Goal: Transaction & Acquisition: Book appointment/travel/reservation

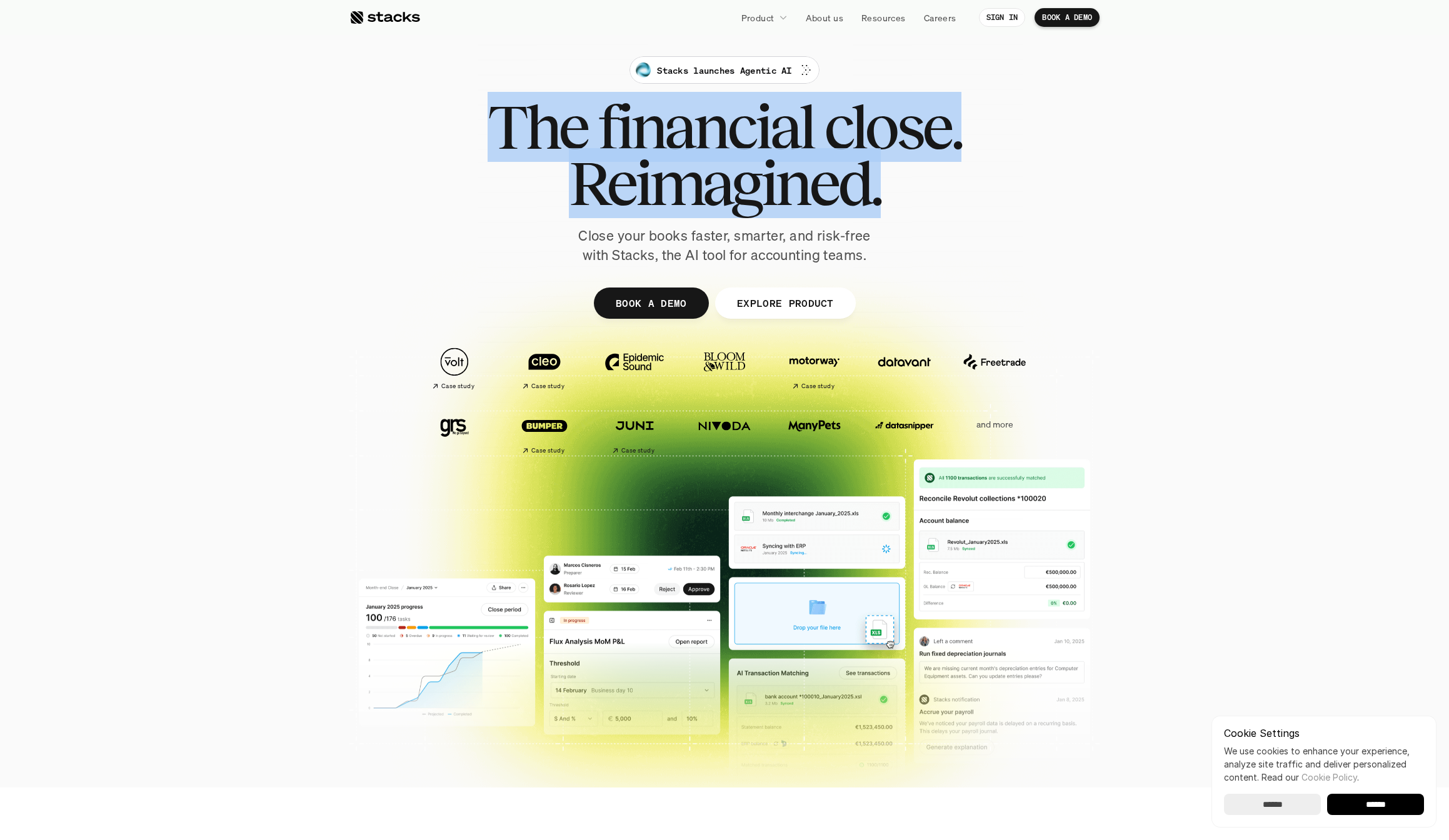
drag, startPoint x: 582, startPoint y: 129, endPoint x: 995, endPoint y: 174, distance: 415.4
click at [997, 173] on div "Stacks launches Agentic AI The financial close. Reimagined. Close your books fa…" at bounding box center [724, 160] width 700 height 208
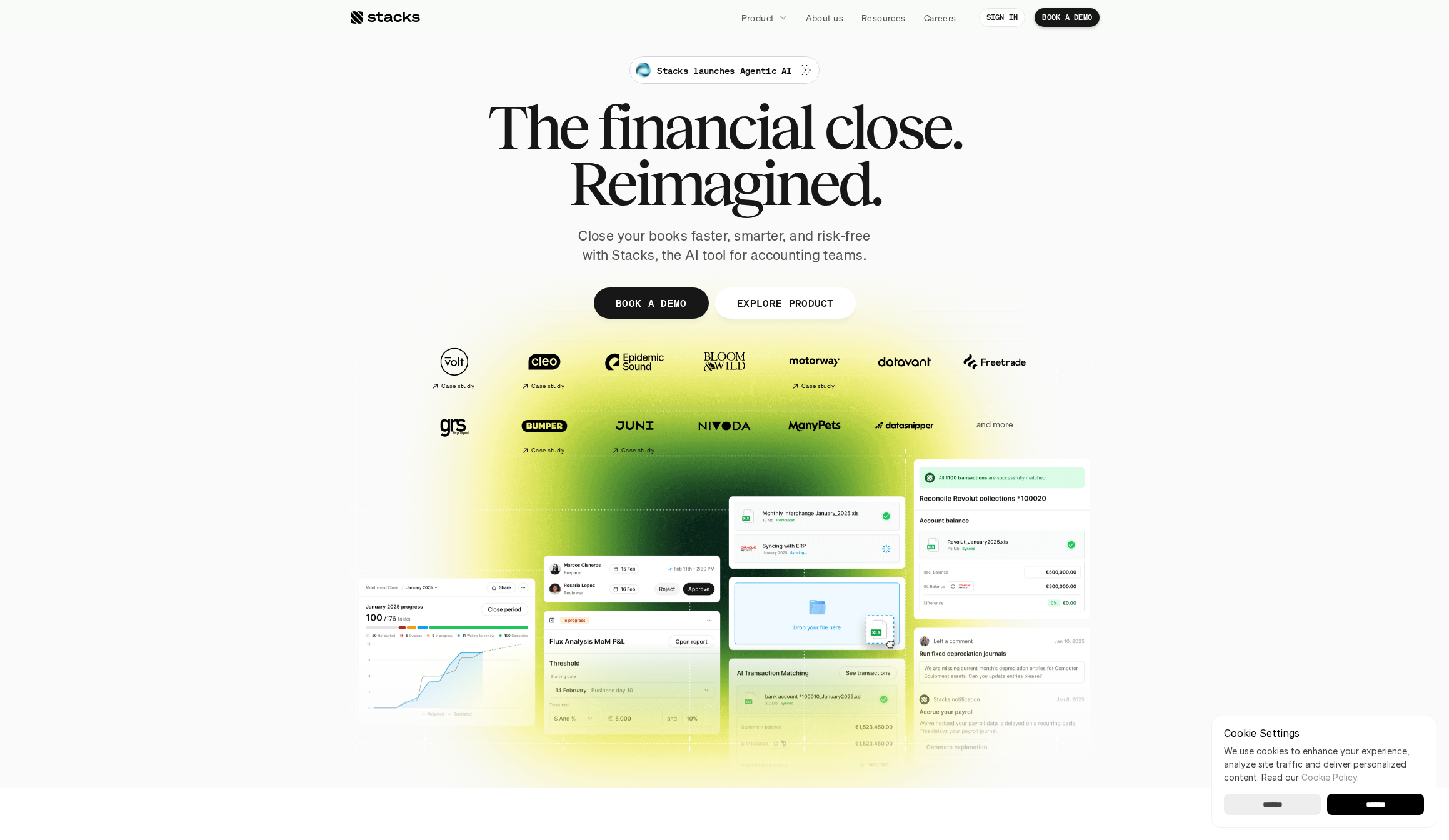
click at [961, 180] on h1 "Reimagined." at bounding box center [724, 183] width 474 height 57
drag, startPoint x: 913, startPoint y: 192, endPoint x: 683, endPoint y: 179, distance: 230.4
click at [683, 179] on h1 "Reimagined." at bounding box center [724, 183] width 474 height 57
click at [683, 179] on span "Reimagined." at bounding box center [724, 183] width 312 height 57
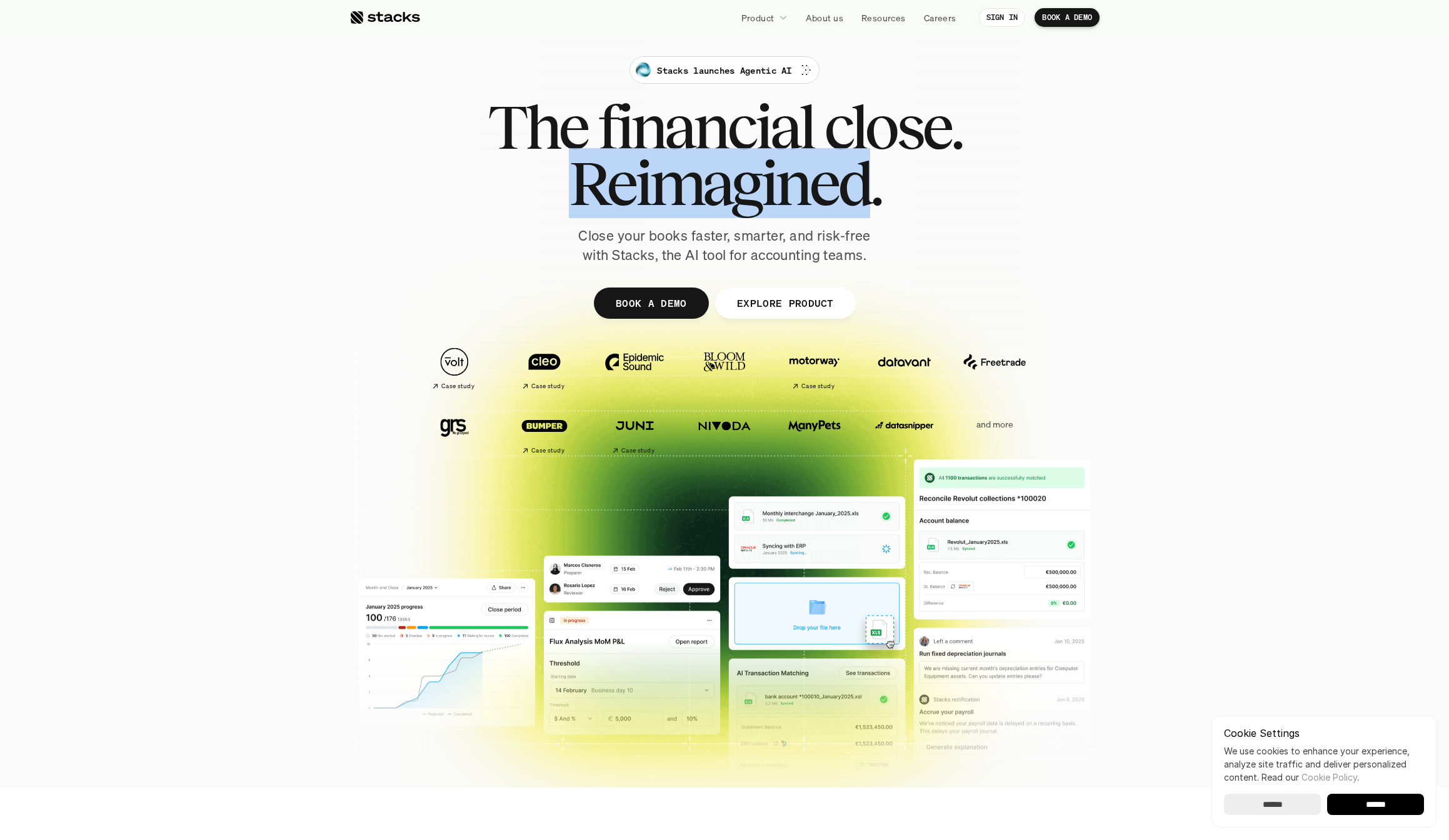
click at [683, 179] on span "Reimagined." at bounding box center [724, 183] width 312 height 57
click at [788, 209] on span "Reimagined." at bounding box center [724, 183] width 312 height 57
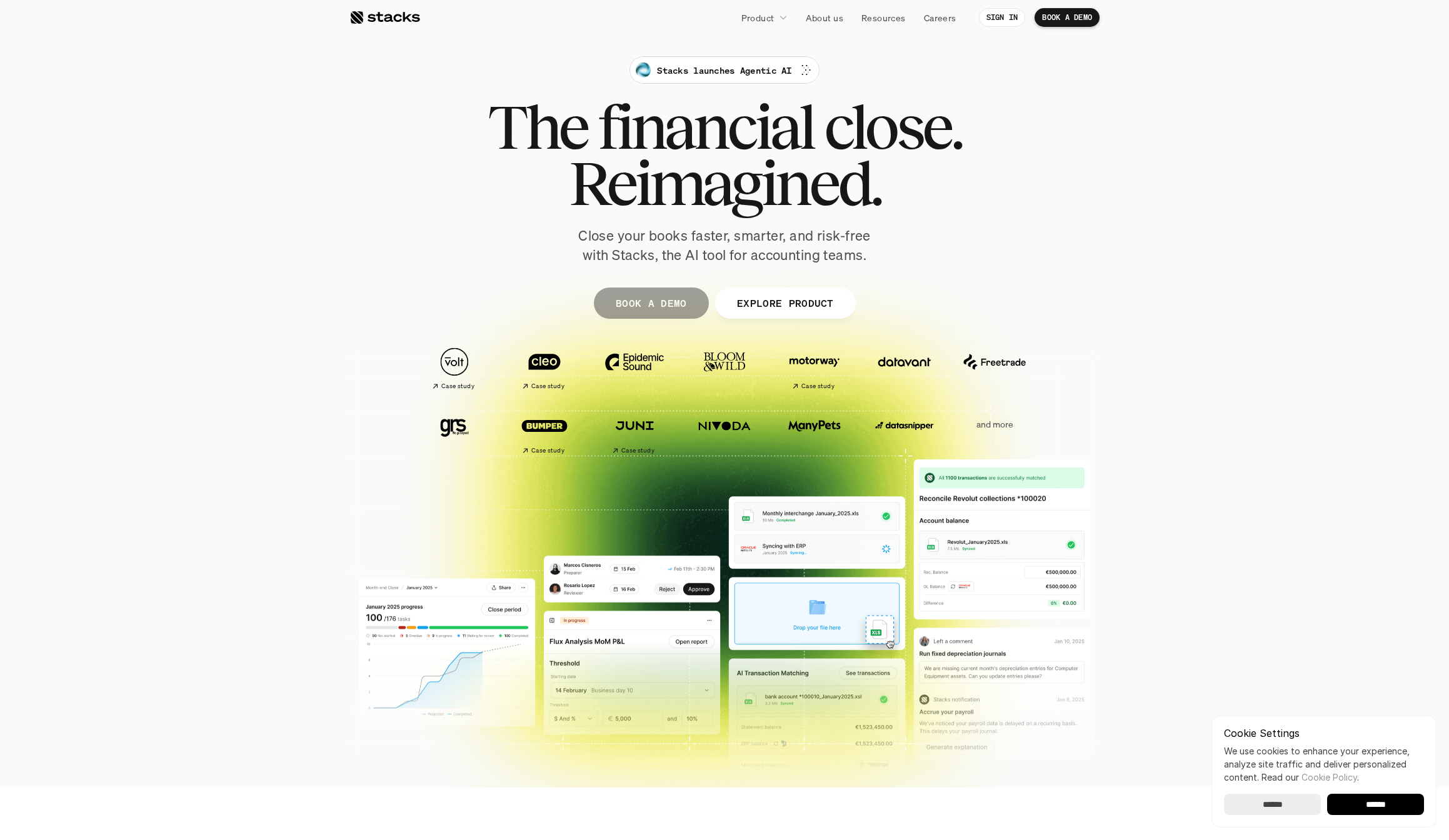
click at [671, 310] on p "BOOK A DEMO" at bounding box center [651, 303] width 71 height 18
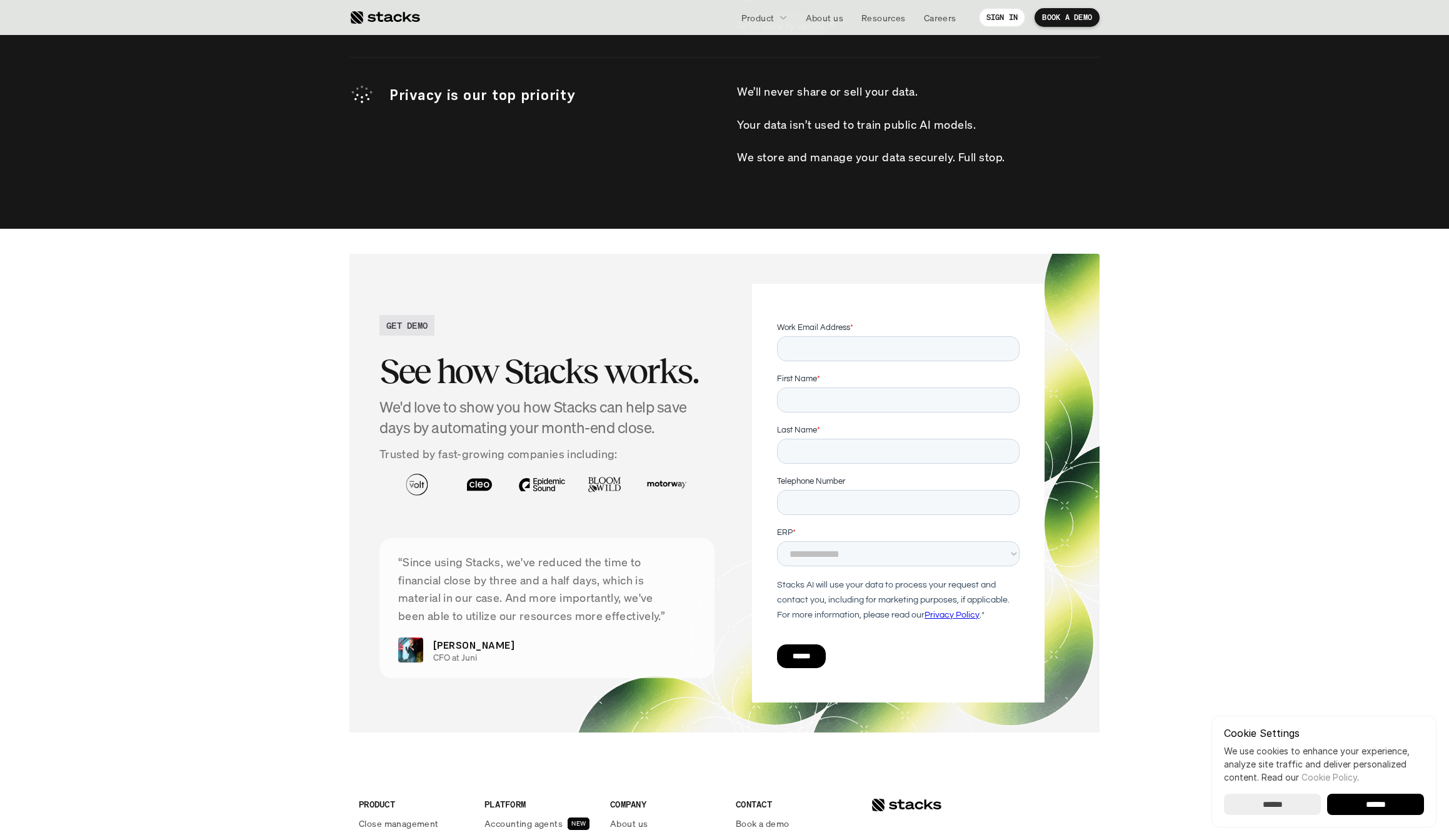
scroll to position [4174, 0]
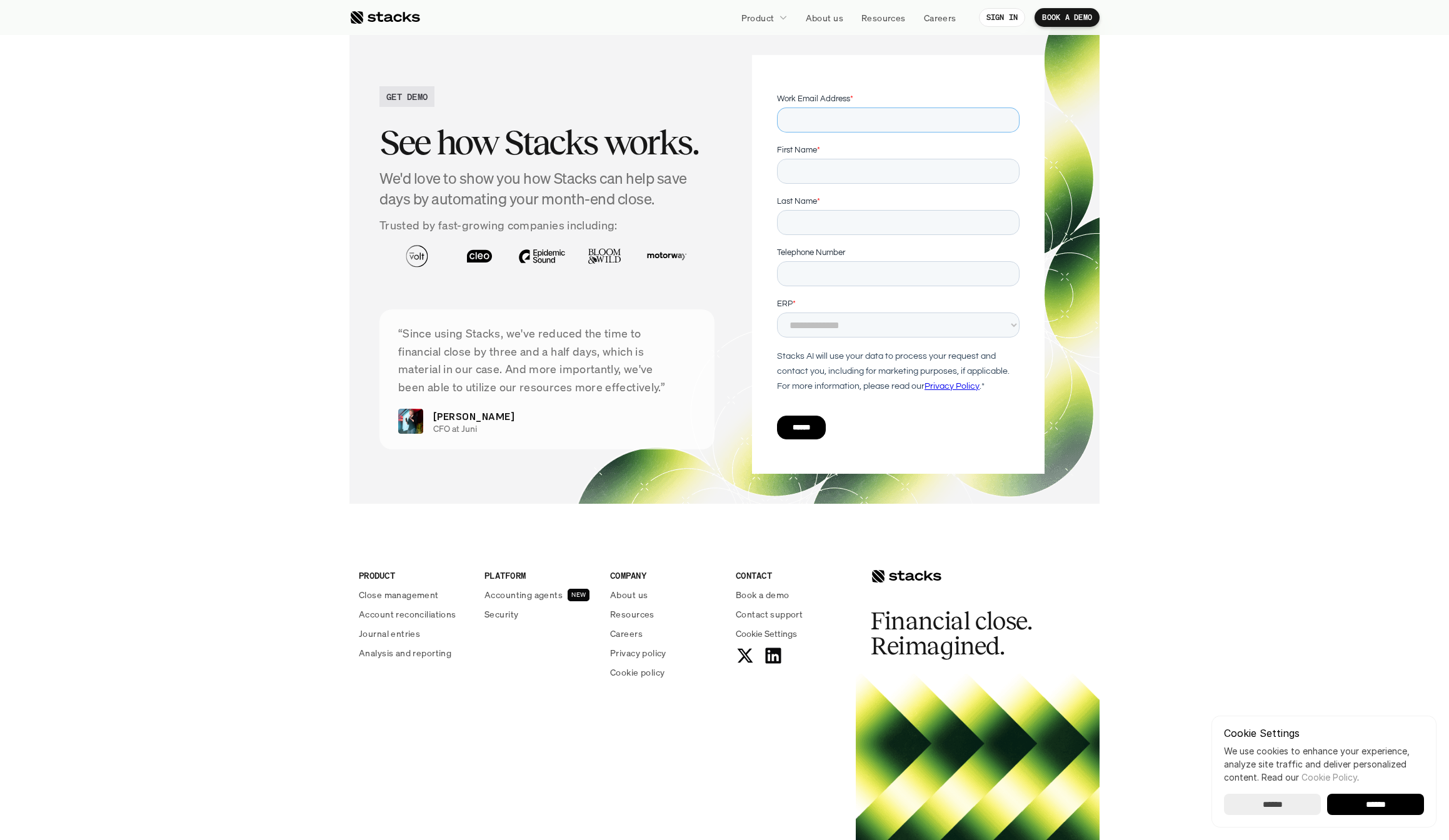
click at [815, 122] on input "Work Email Address *" at bounding box center [898, 119] width 242 height 25
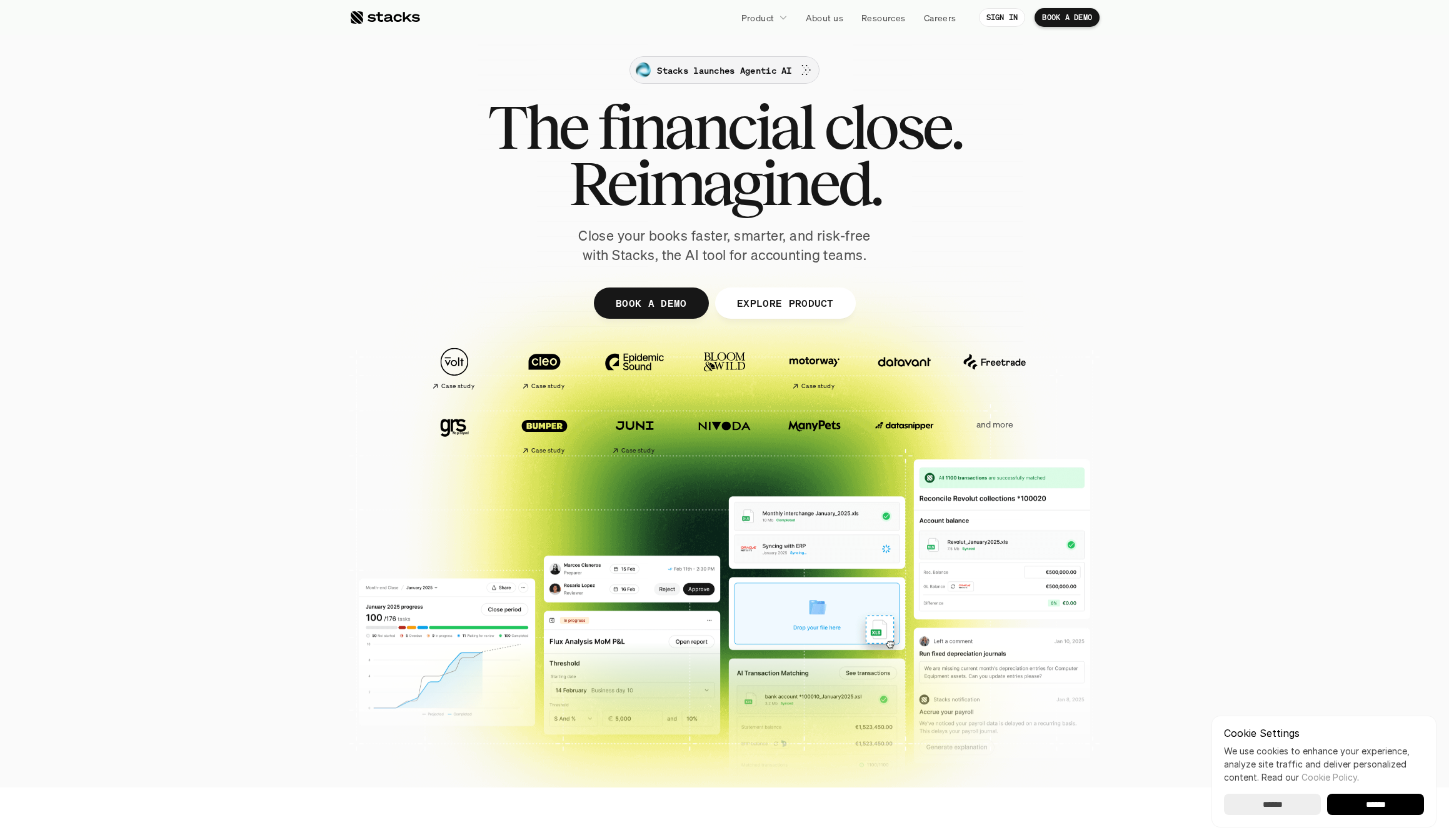
click at [753, 71] on p "Stacks launches Agentic AI" at bounding box center [724, 70] width 134 height 13
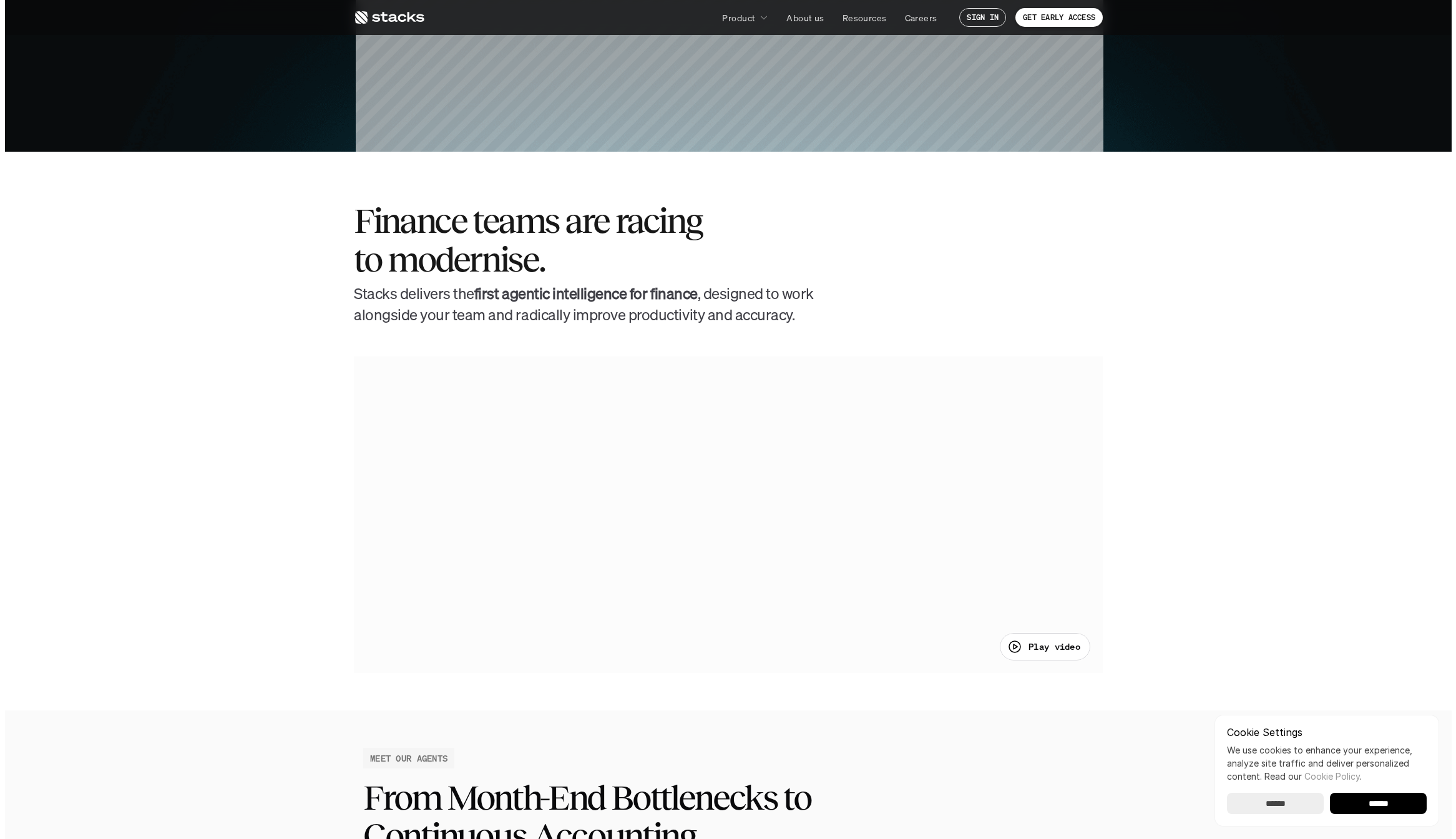
scroll to position [704, 0]
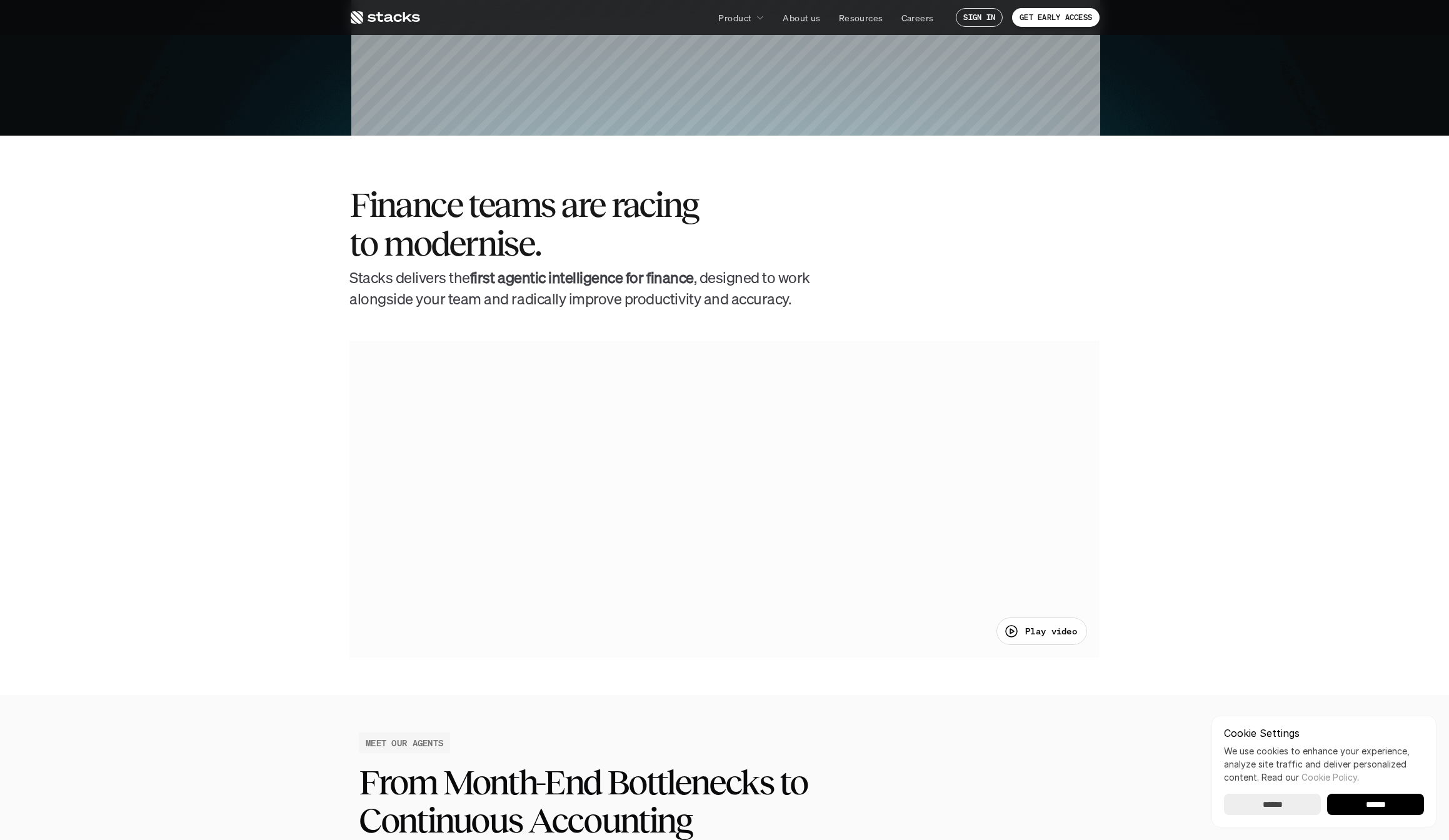
click at [1036, 631] on p "Play video" at bounding box center [1051, 631] width 52 height 13
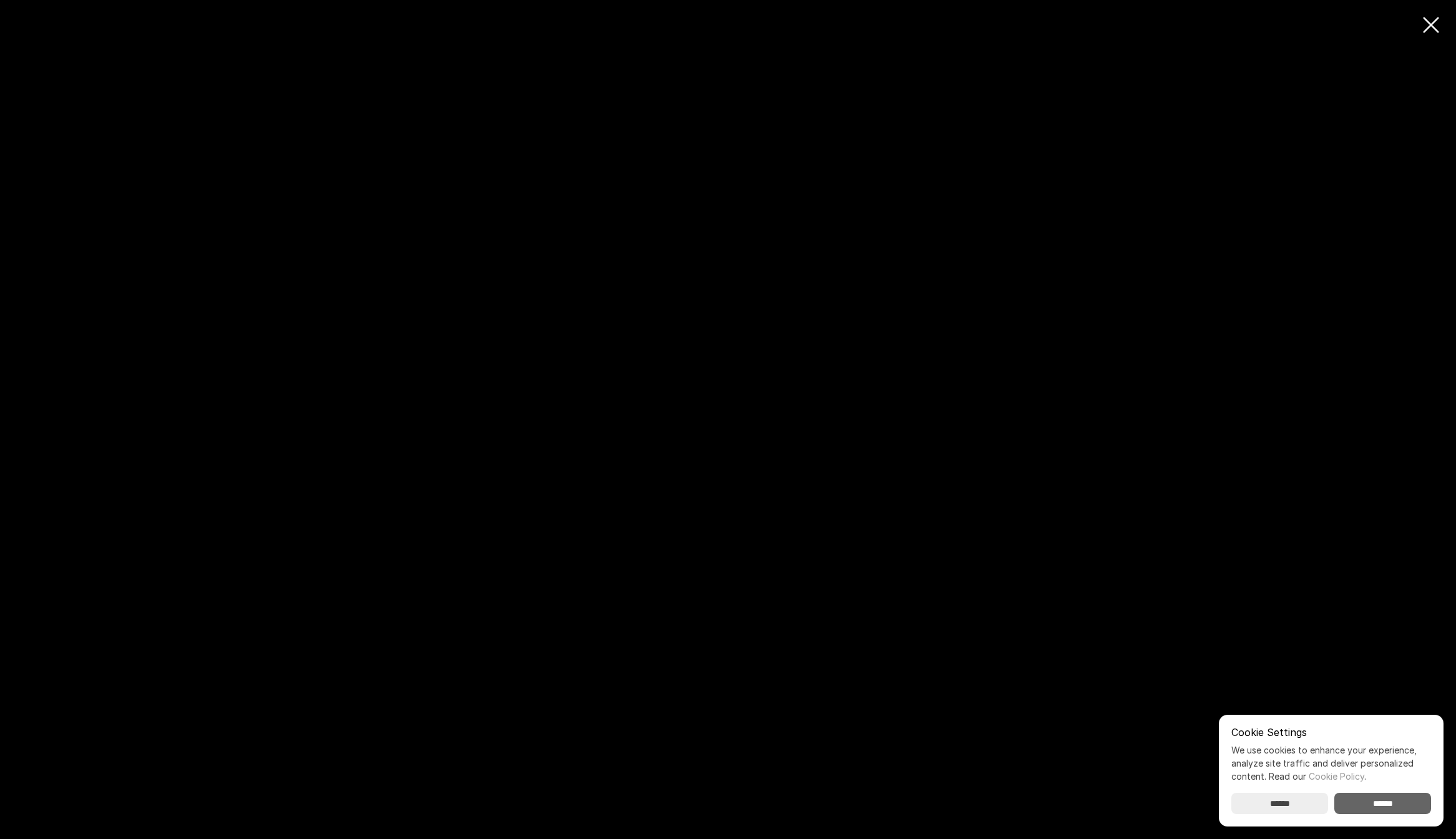
click at [1393, 799] on input "******" at bounding box center [1382, 803] width 97 height 21
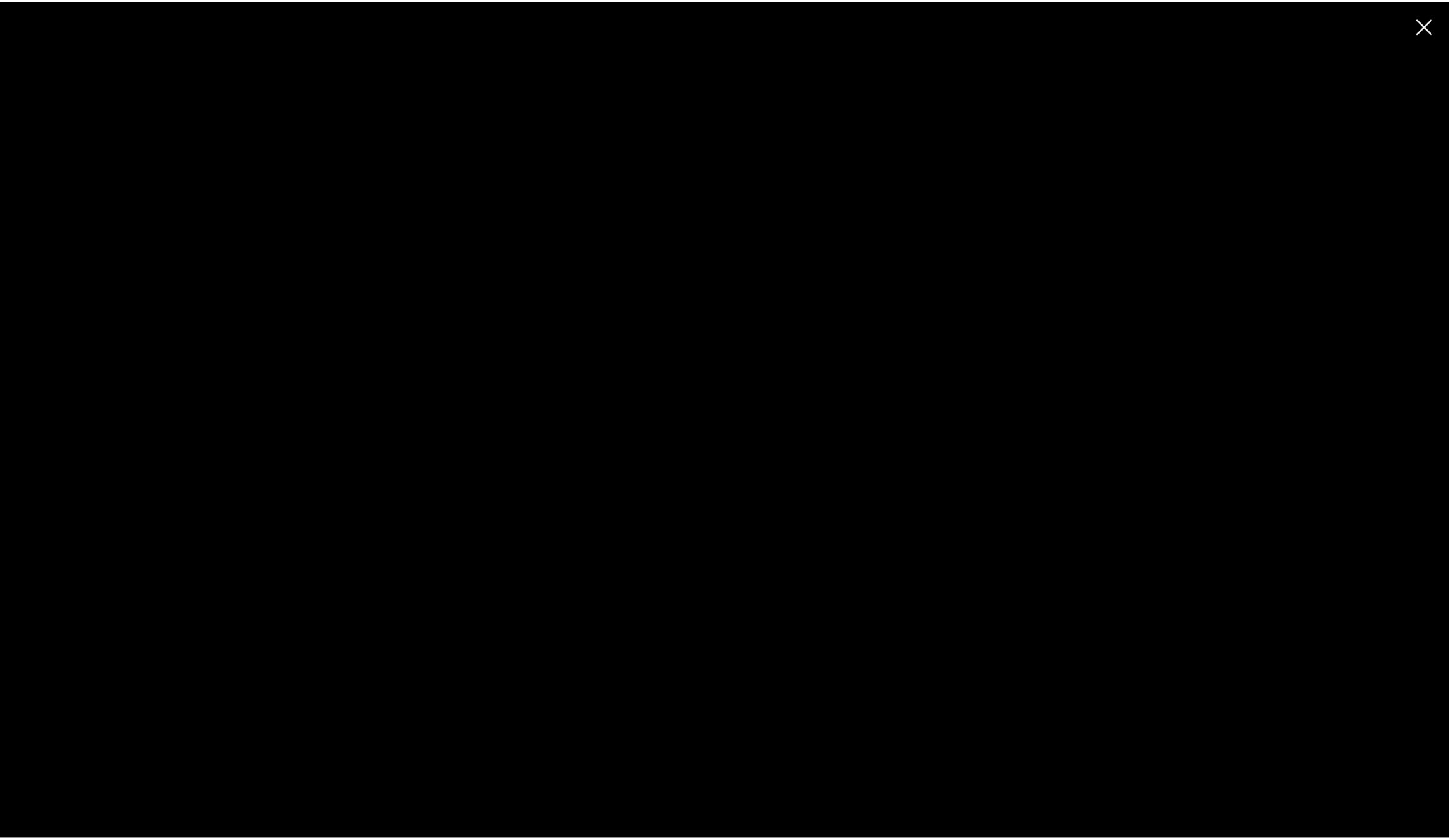
scroll to position [0, 0]
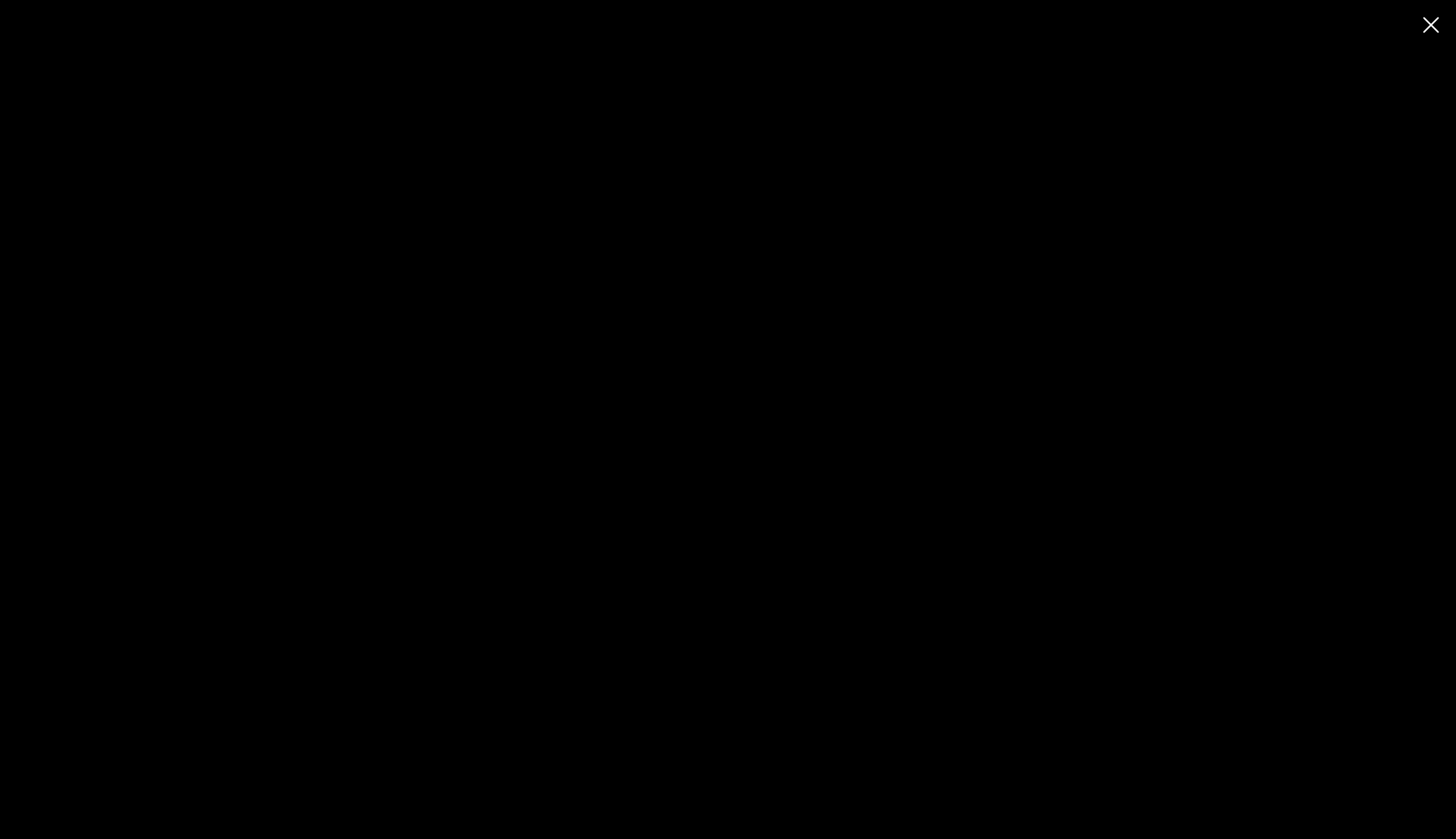
click at [1433, 25] on div at bounding box center [728, 419] width 1456 height 839
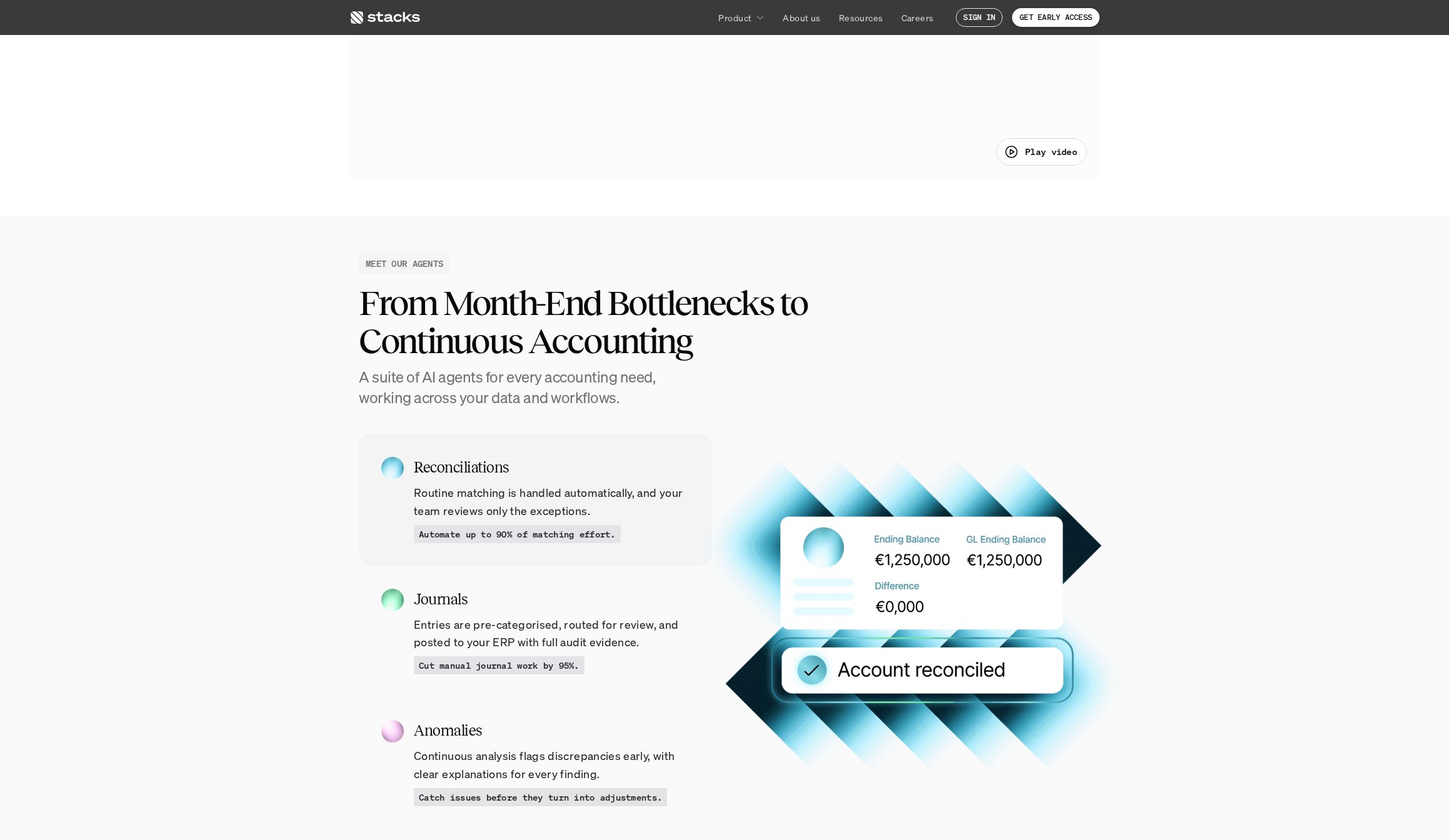
scroll to position [1299, 0]
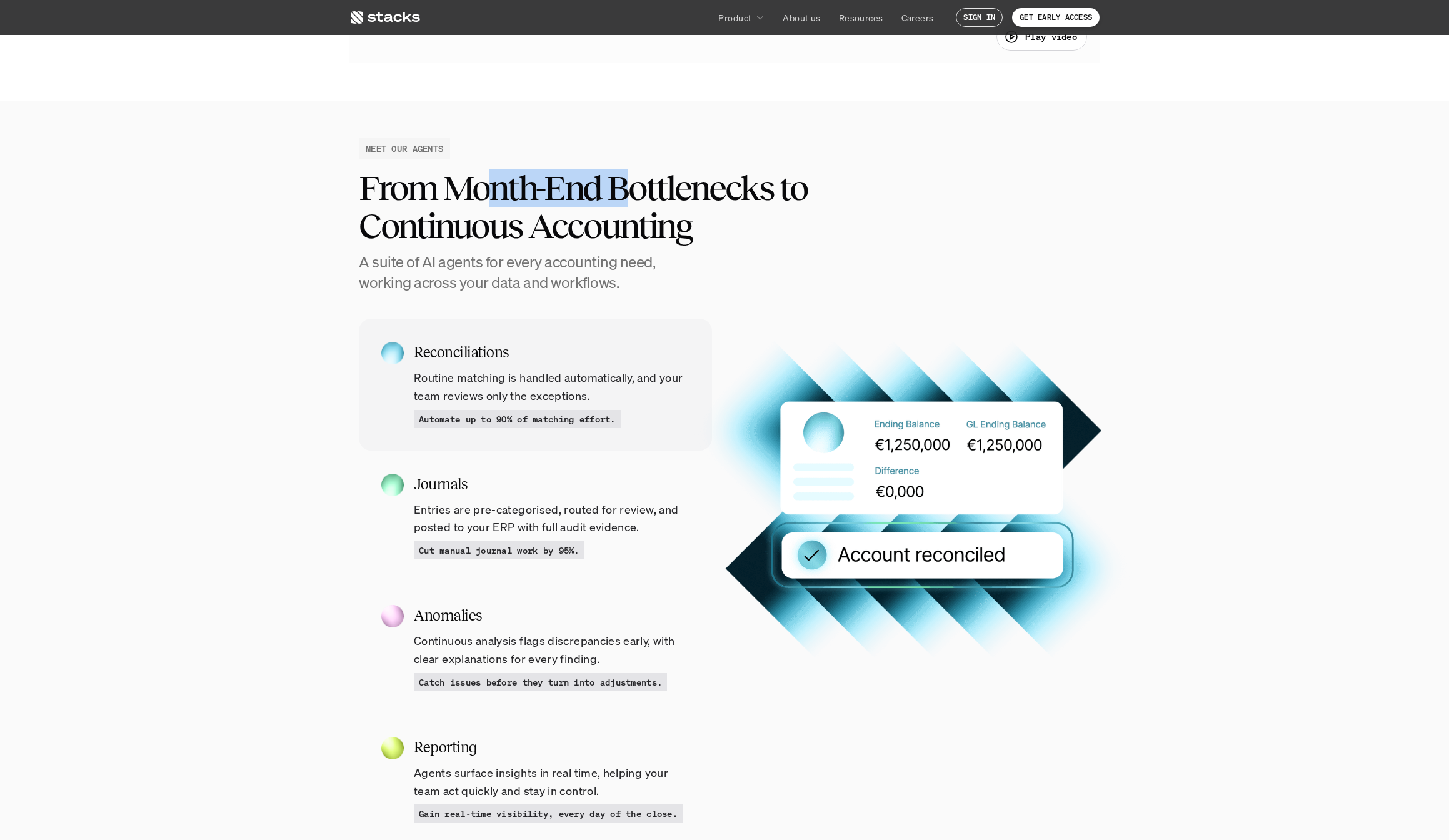
drag, startPoint x: 516, startPoint y: 198, endPoint x: 635, endPoint y: 198, distance: 119.0
click at [635, 198] on h2 "From Month-End Bottlenecks to Continuous Accounting" at bounding box center [621, 207] width 525 height 77
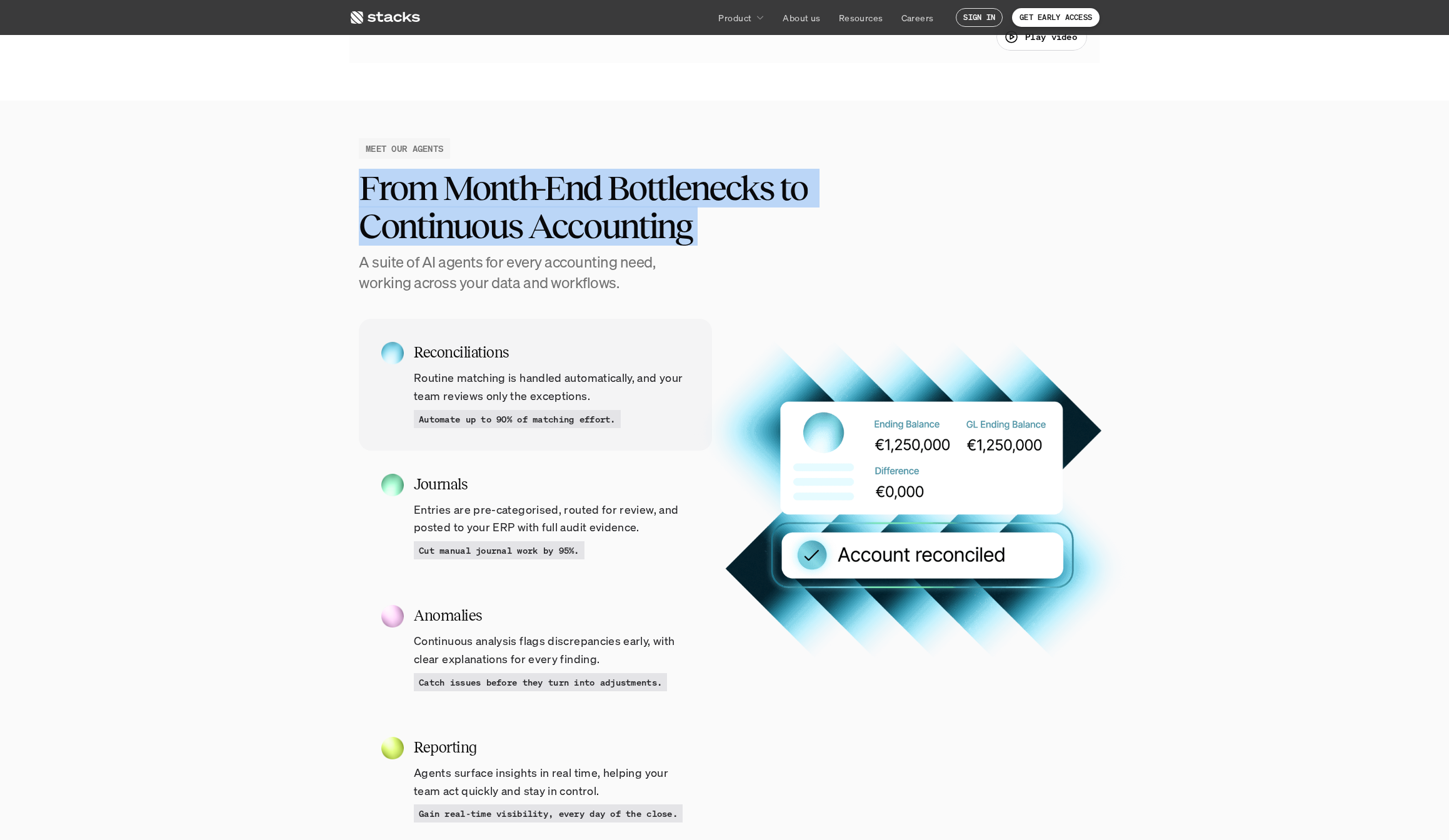
click at [635, 198] on h2 "From Month-End Bottlenecks to Continuous Accounting" at bounding box center [621, 207] width 525 height 77
click at [633, 208] on h2 "From Month-End Bottlenecks to Continuous Accounting" at bounding box center [621, 207] width 525 height 77
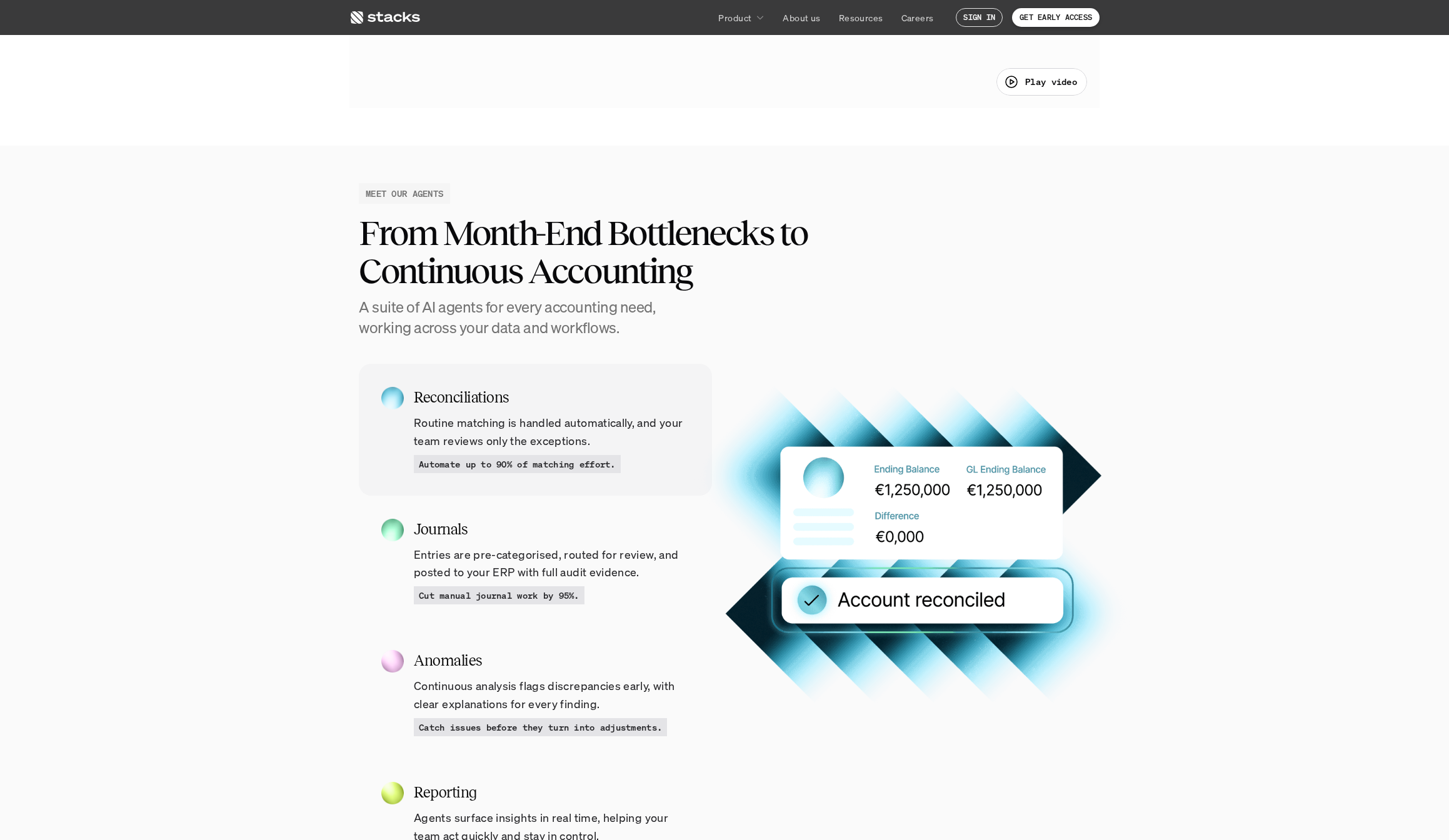
scroll to position [0, 0]
